Goal: Transaction & Acquisition: Purchase product/service

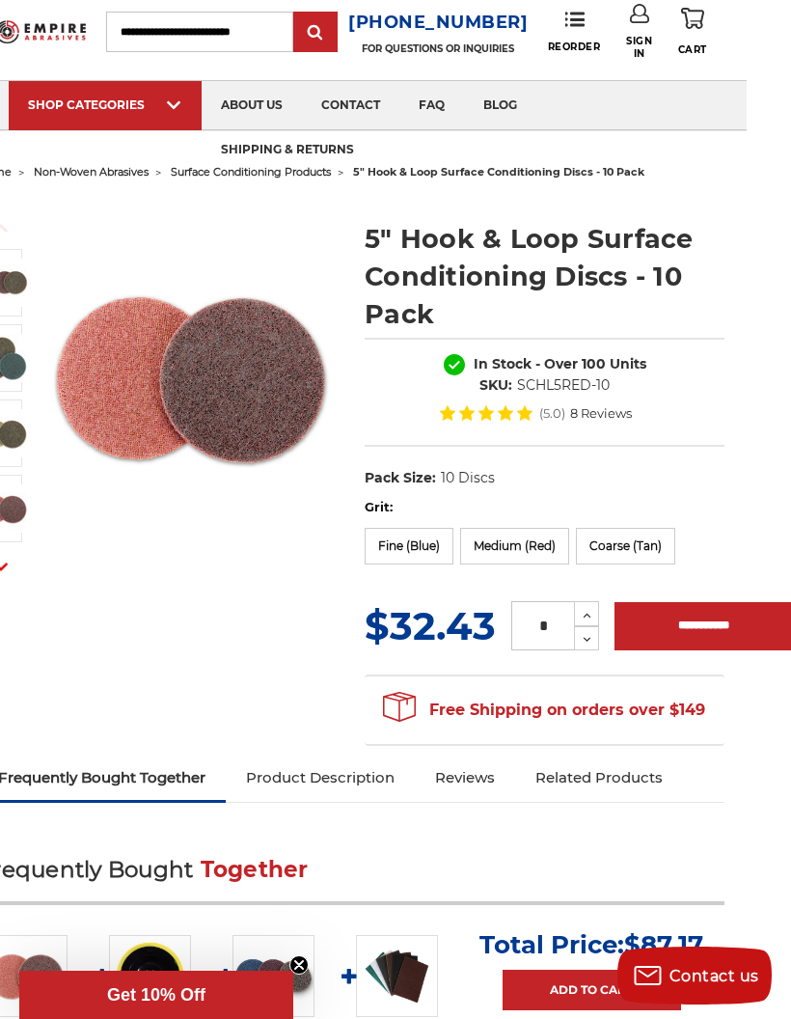
click at [617, 556] on label "Coarse (Tan)" at bounding box center [625, 546] width 99 height 37
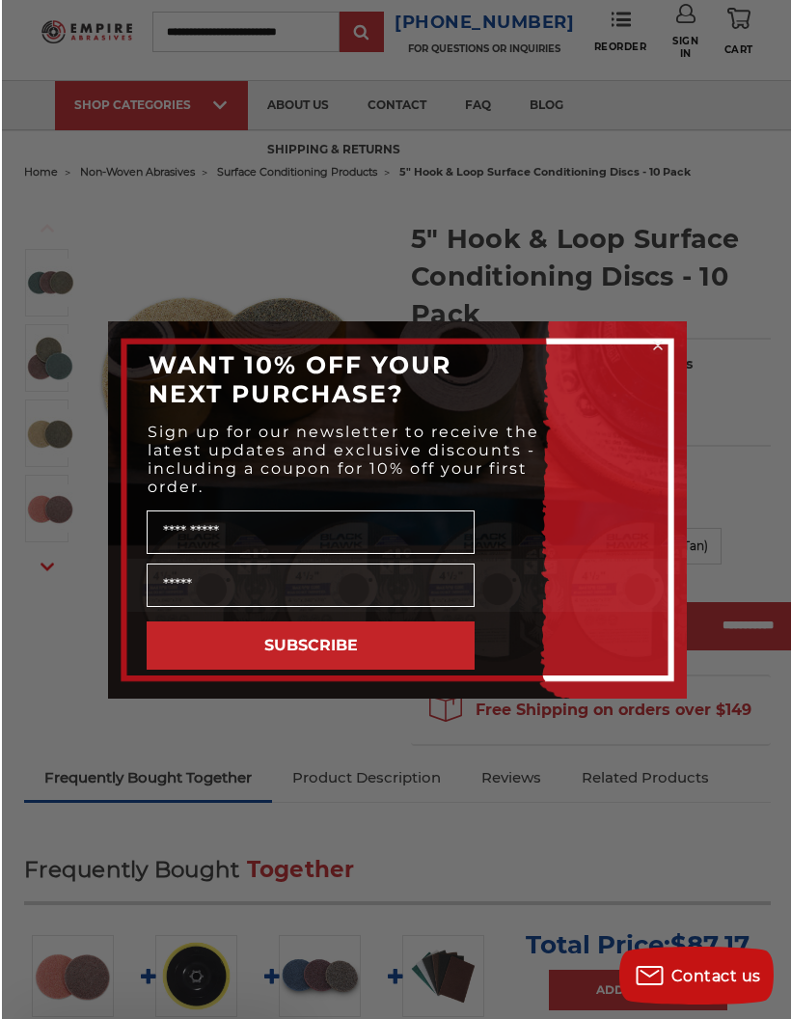
scroll to position [53, 14]
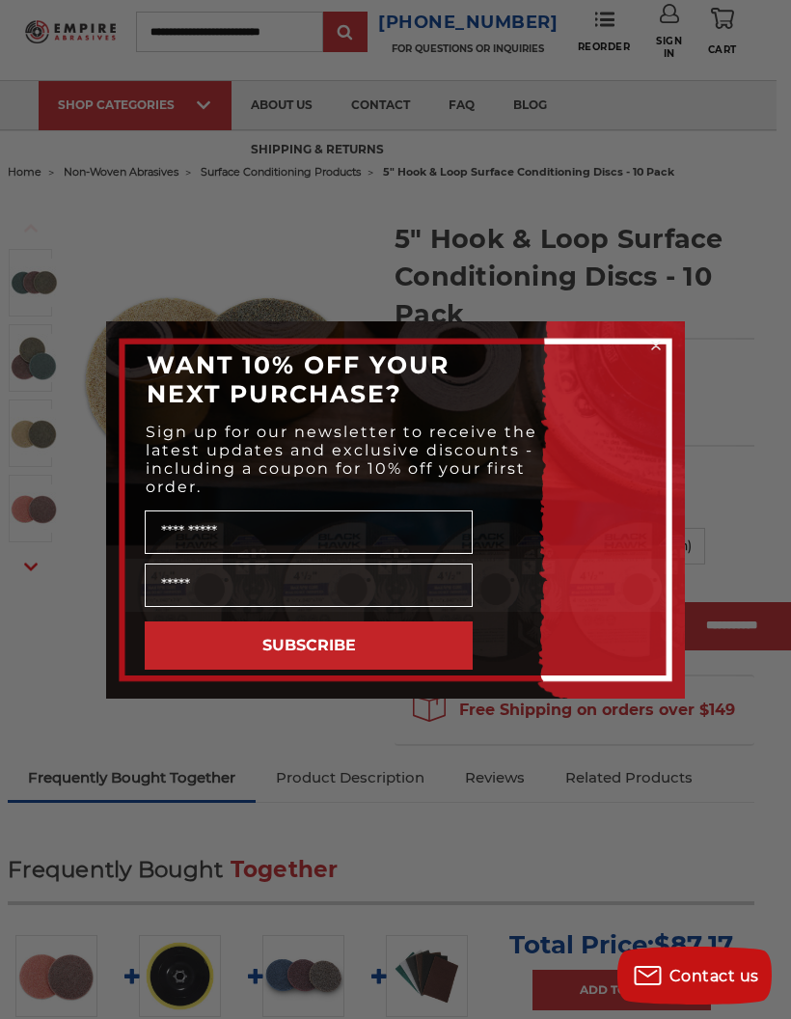
click at [653, 342] on icon "Close dialog" at bounding box center [656, 346] width 8 height 8
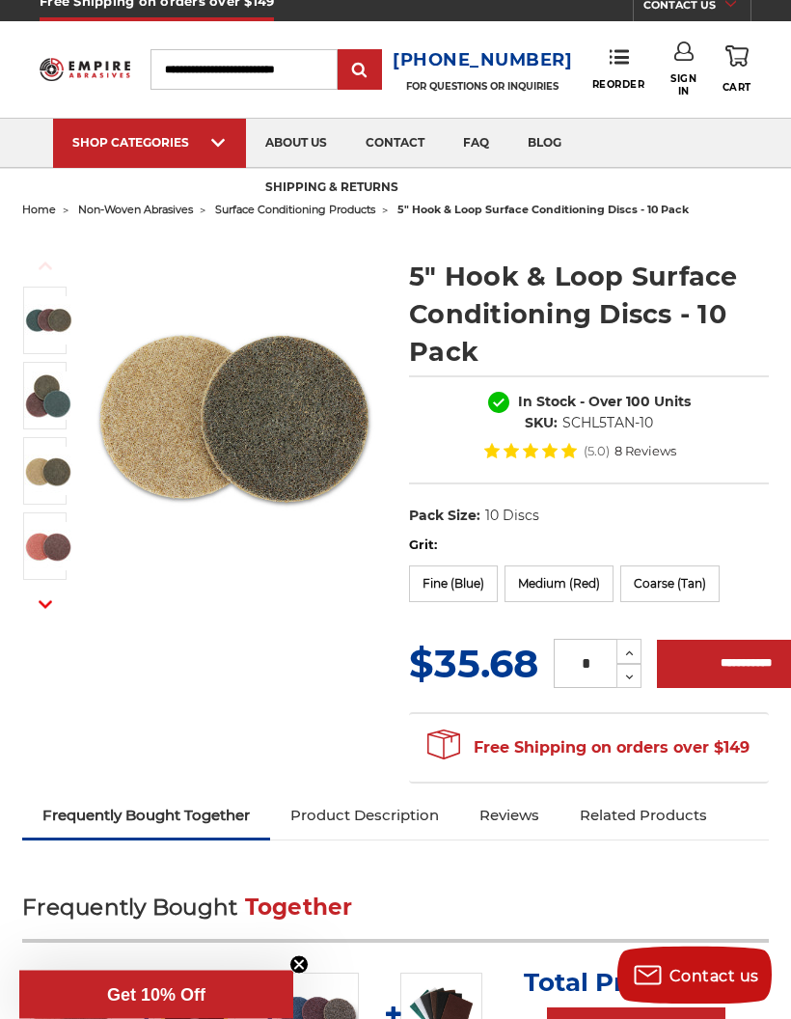
scroll to position [15, 0]
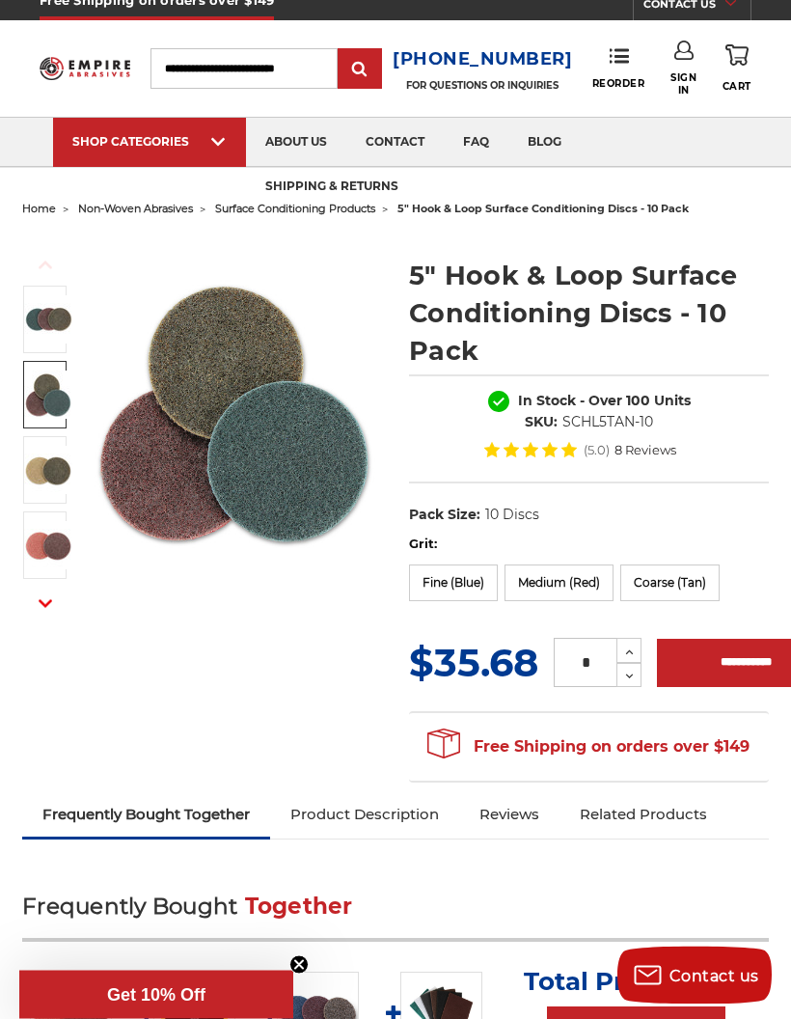
click at [42, 403] on img at bounding box center [48, 395] width 48 height 48
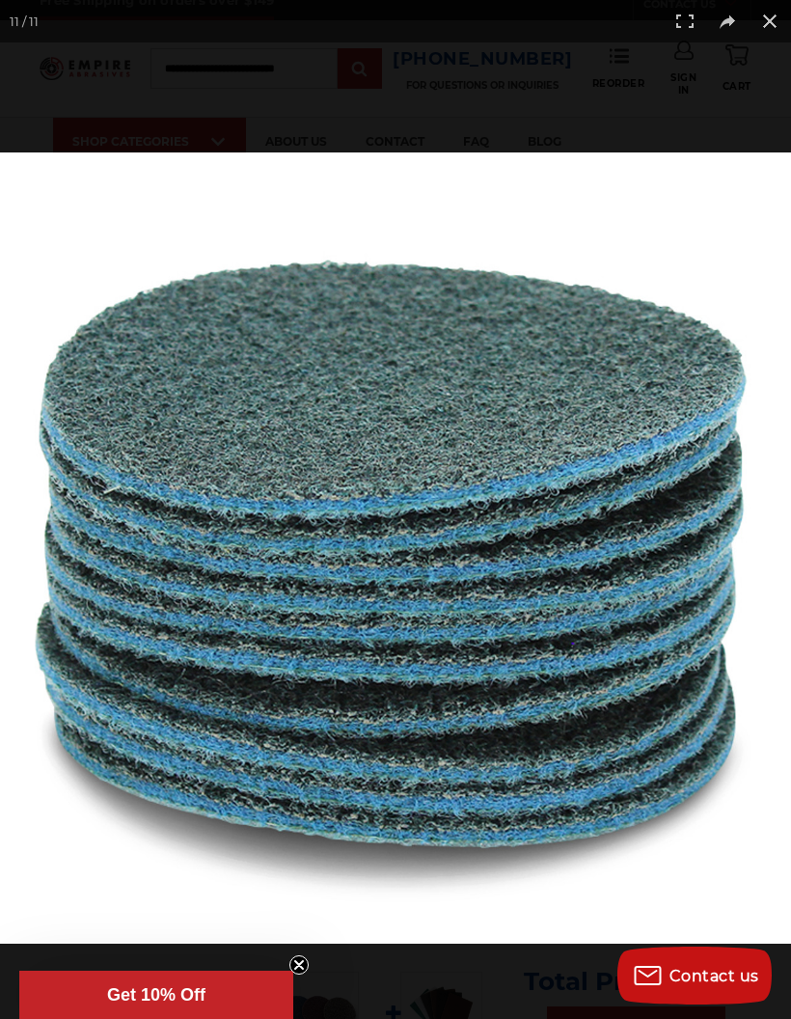
click at [781, 24] on button at bounding box center [770, 21] width 42 height 42
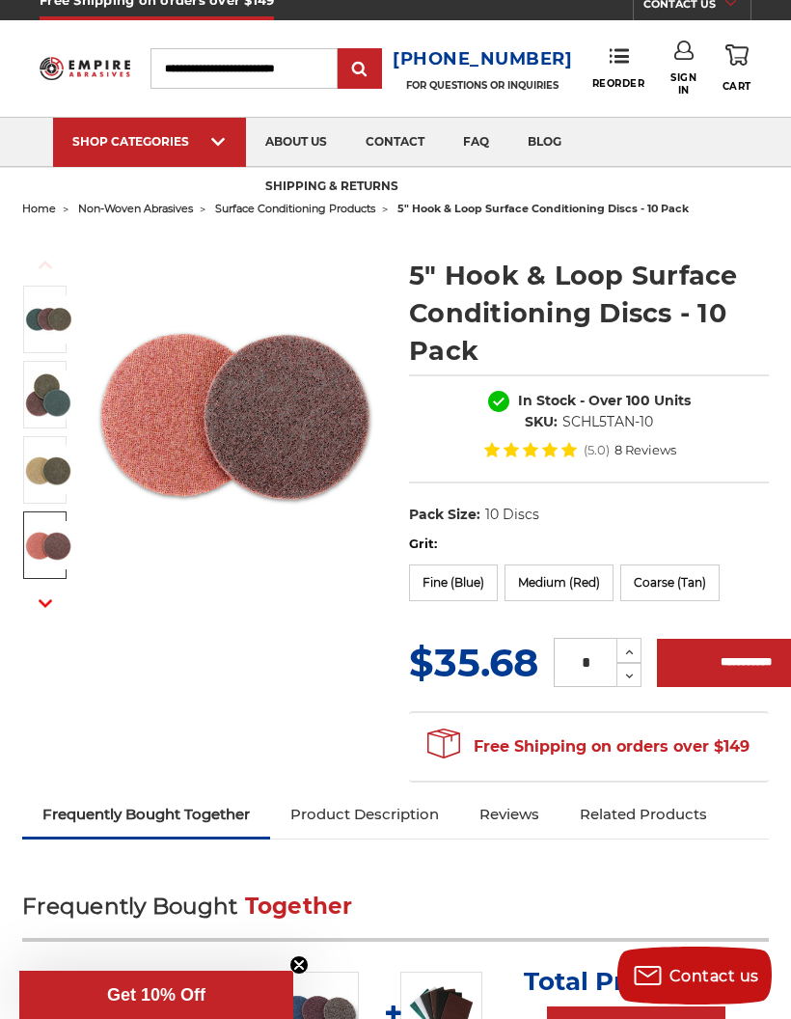
click at [60, 552] on img at bounding box center [48, 545] width 48 height 48
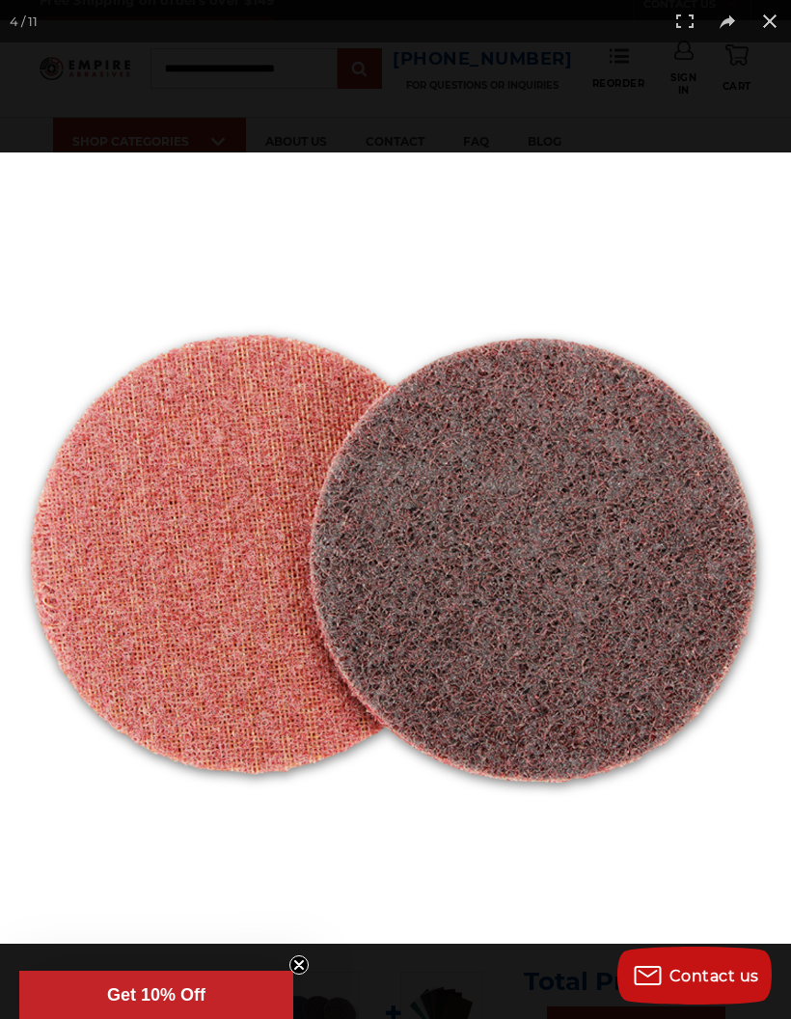
click at [779, 33] on button at bounding box center [770, 21] width 42 height 42
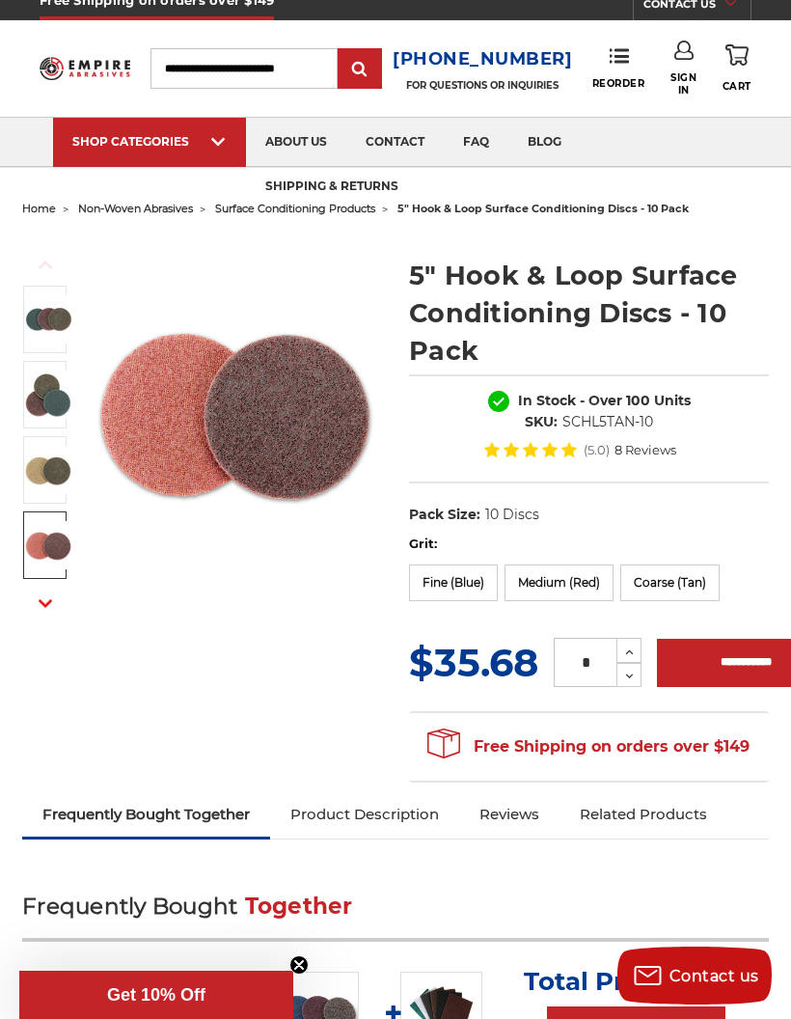
click at [478, 571] on label "Fine (Blue)" at bounding box center [453, 582] width 89 height 37
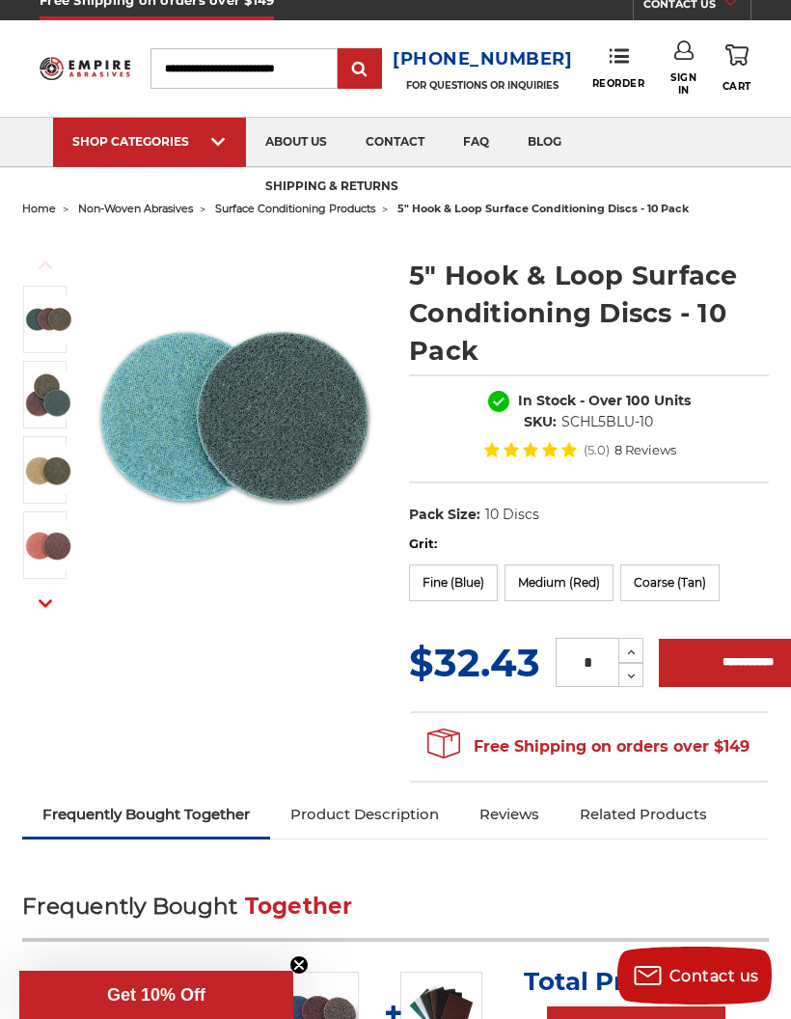
click at [565, 570] on label "Medium (Red)" at bounding box center [559, 582] width 109 height 37
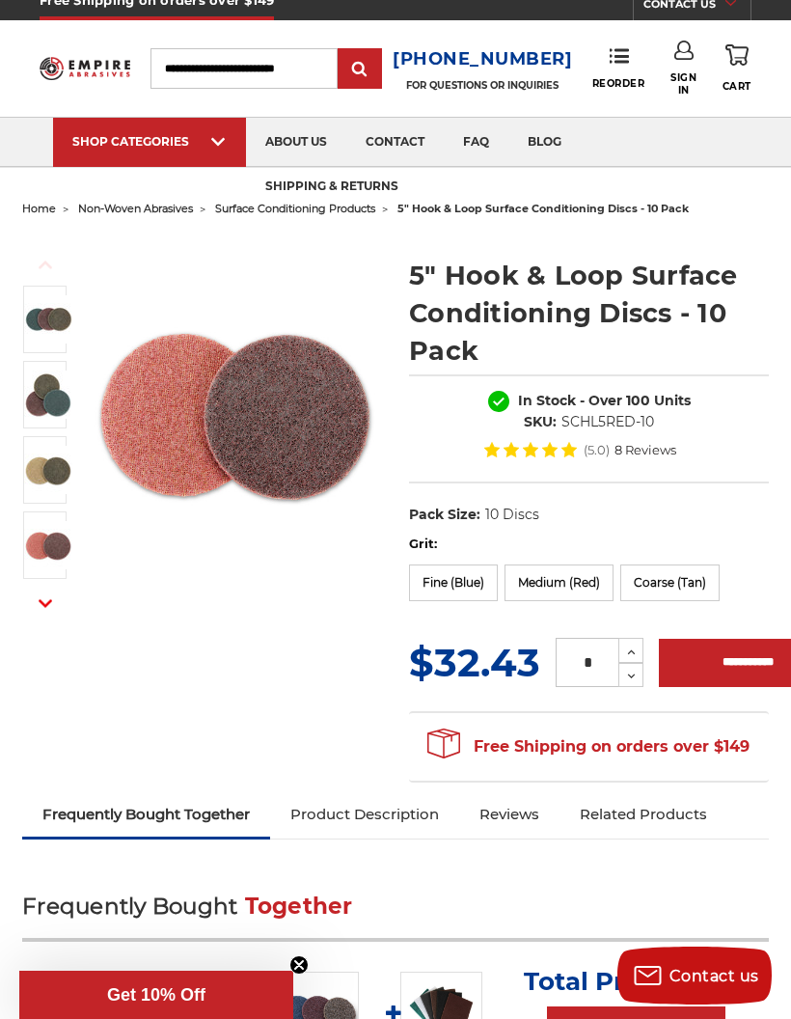
click at [697, 574] on label "Coarse (Tan)" at bounding box center [669, 582] width 99 height 37
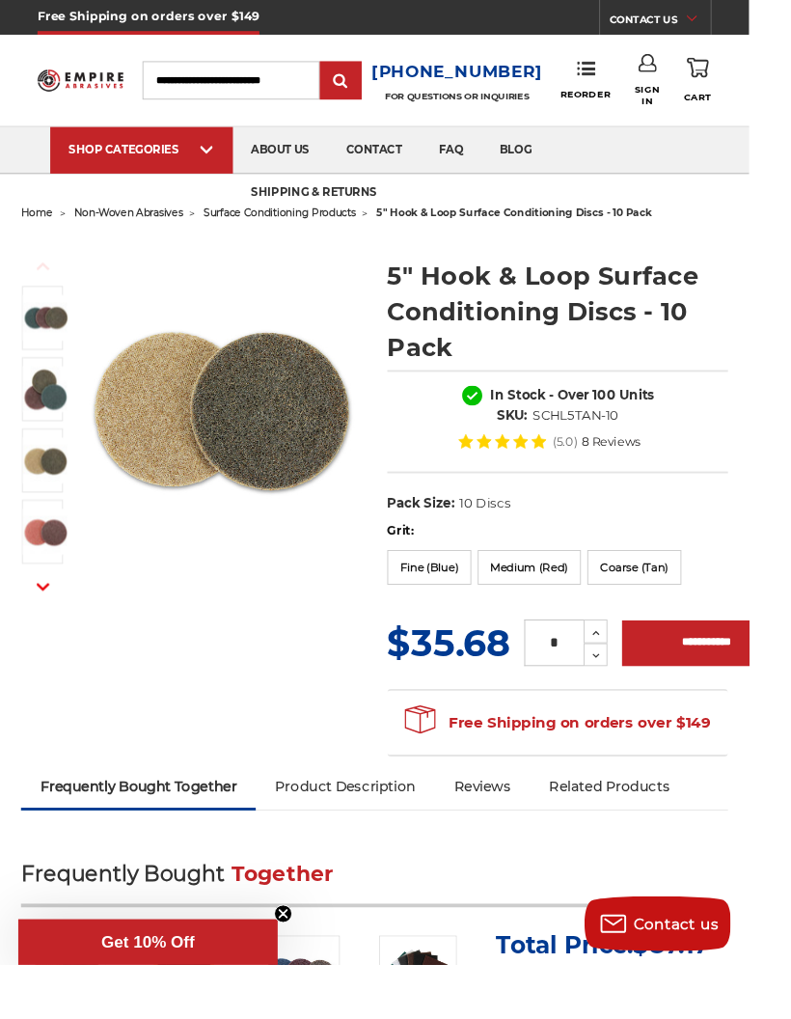
click at [585, 591] on label "Medium (Red)" at bounding box center [559, 599] width 109 height 37
